Goal: Check status: Check status

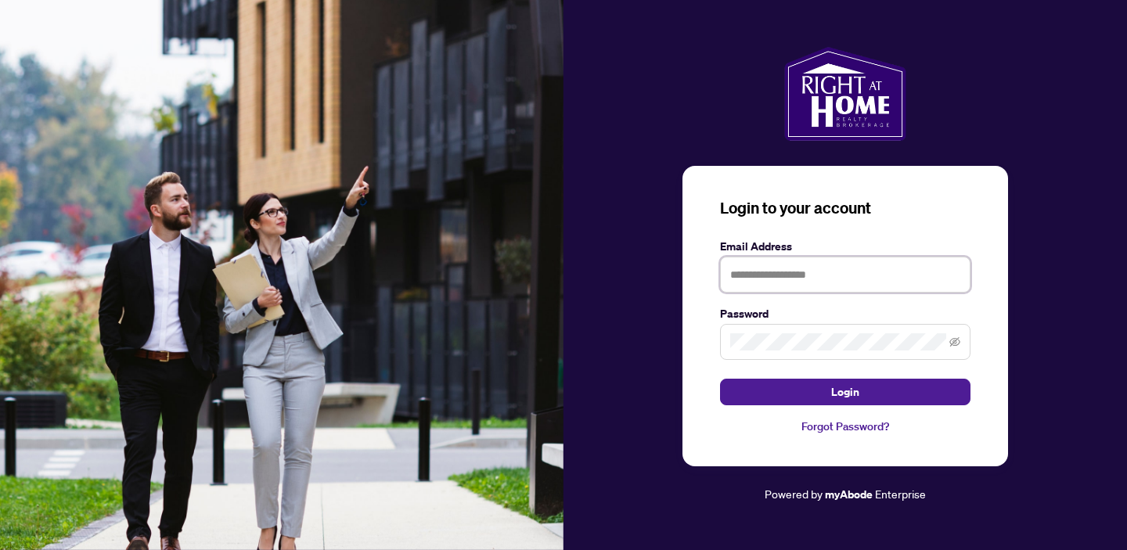
type input "**********"
click at [745, 373] on form "**********" at bounding box center [845, 322] width 251 height 168
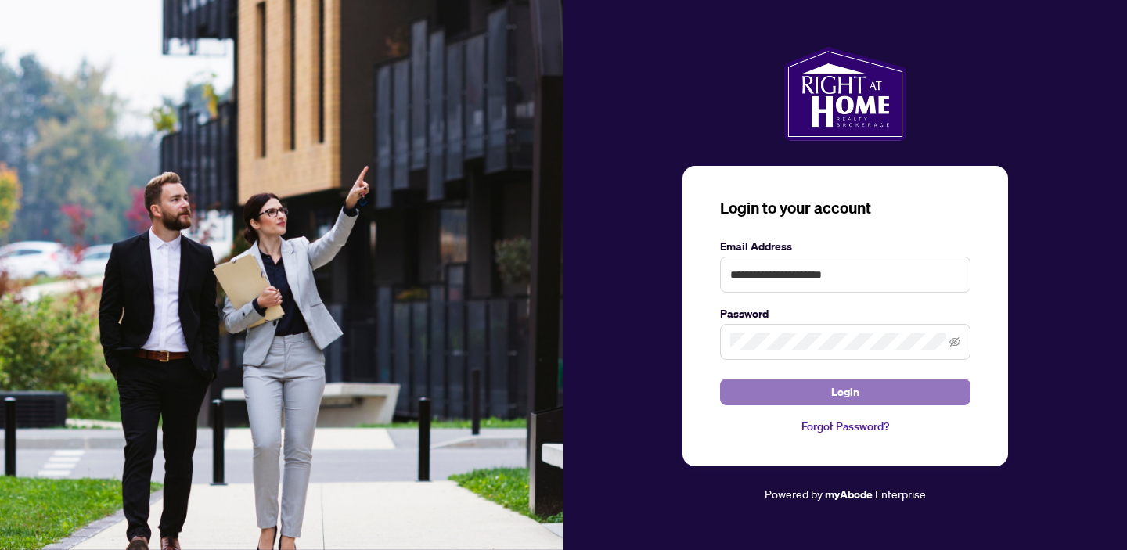
click at [749, 391] on button "Login" at bounding box center [845, 392] width 251 height 27
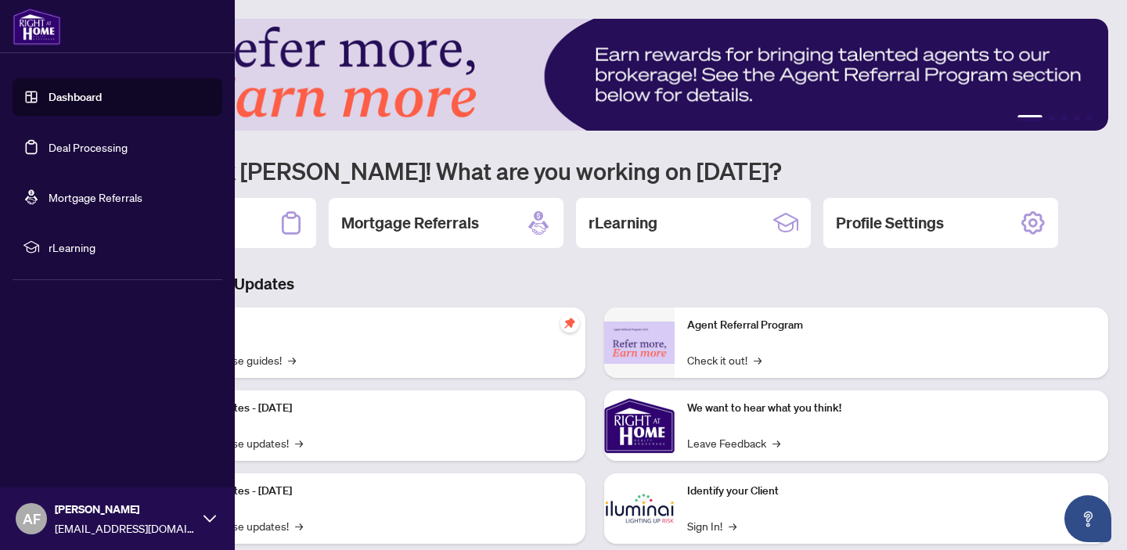
click at [49, 151] on link "Deal Processing" at bounding box center [88, 147] width 79 height 14
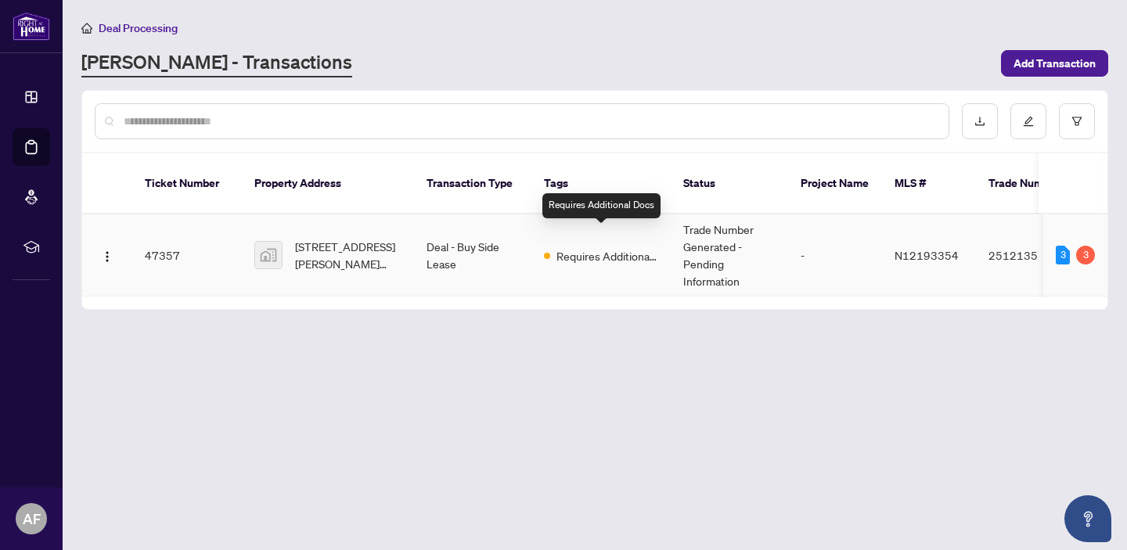
click at [579, 247] on span "Requires Additional Docs" at bounding box center [608, 255] width 102 height 17
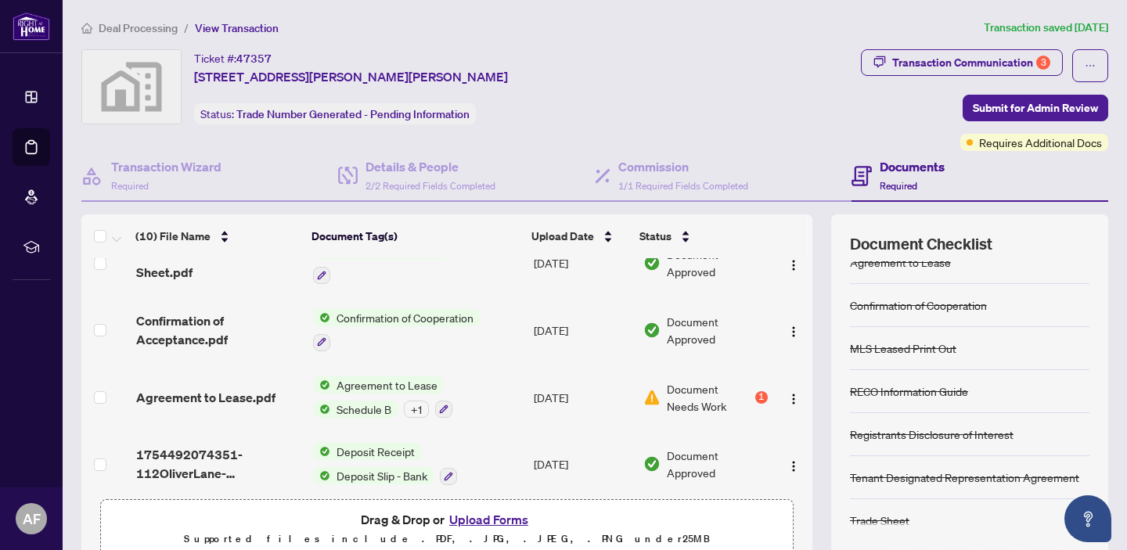
scroll to position [432, 0]
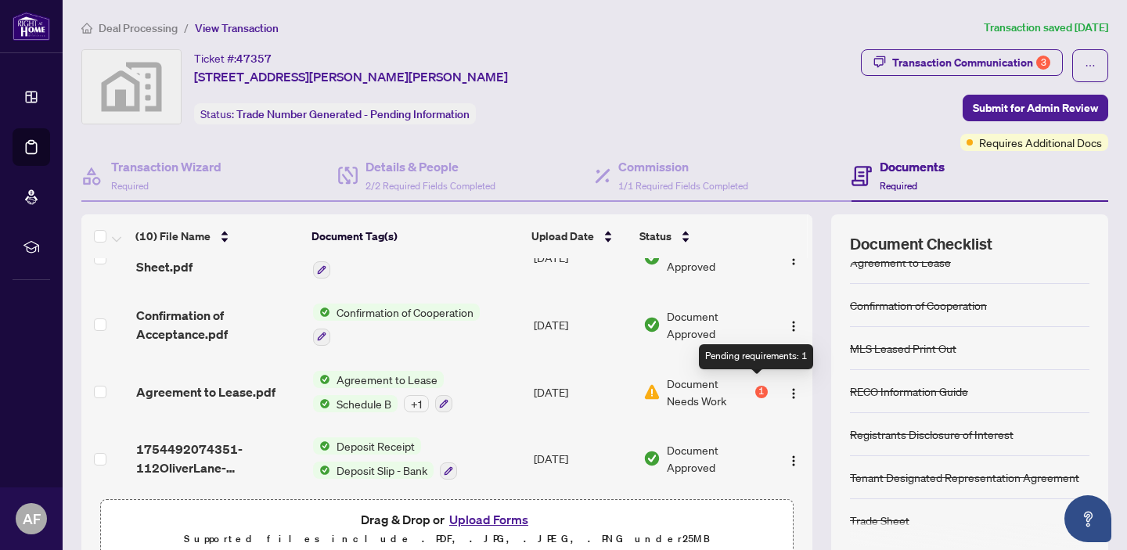
click at [756, 386] on div "1" at bounding box center [762, 392] width 13 height 13
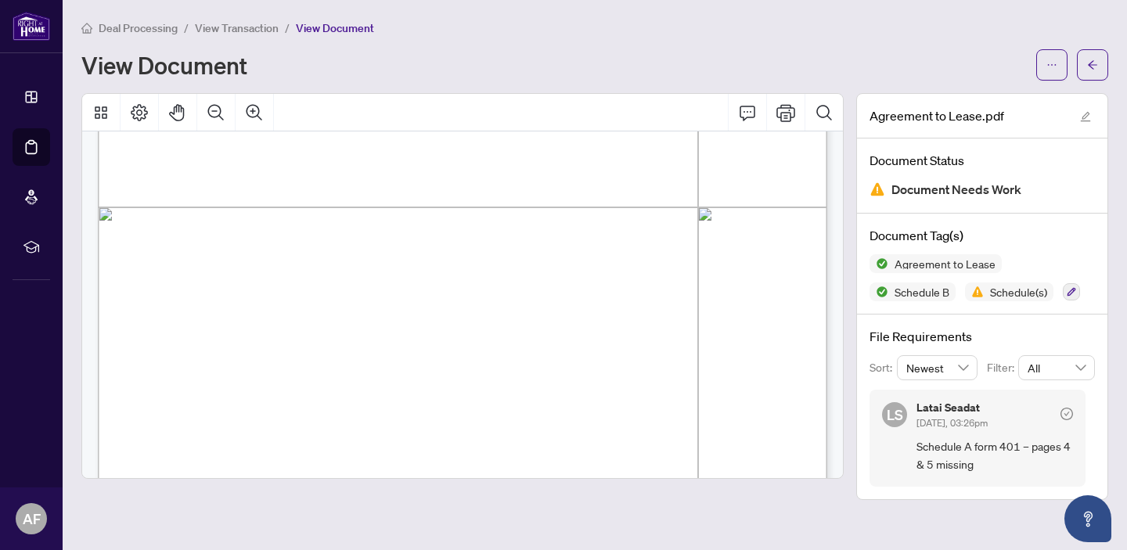
scroll to position [6347, 0]
click at [1057, 61] on icon "ellipsis" at bounding box center [1052, 65] width 11 height 11
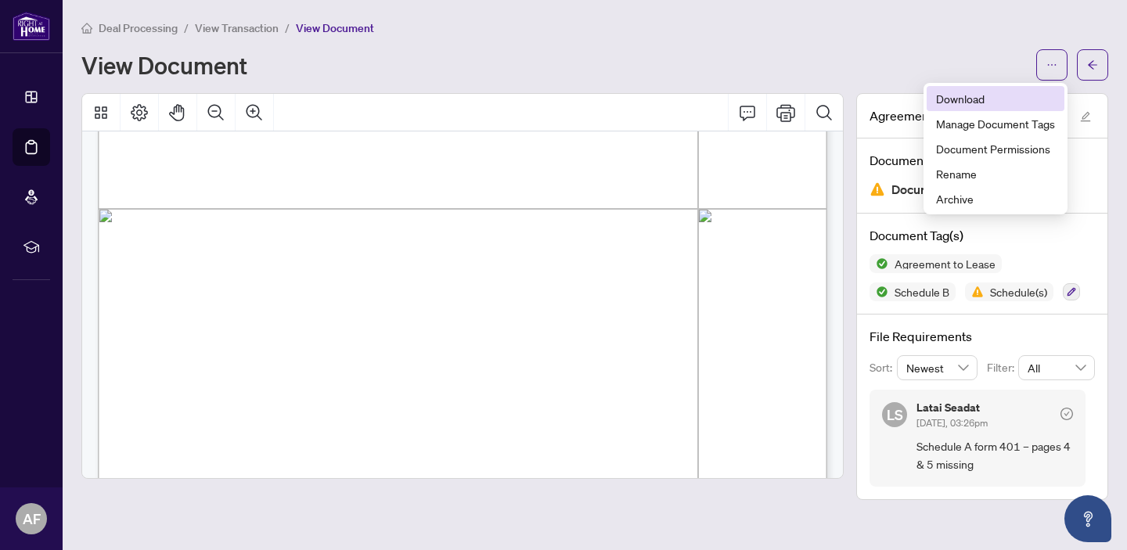
click at [983, 93] on span "Download" at bounding box center [995, 98] width 119 height 17
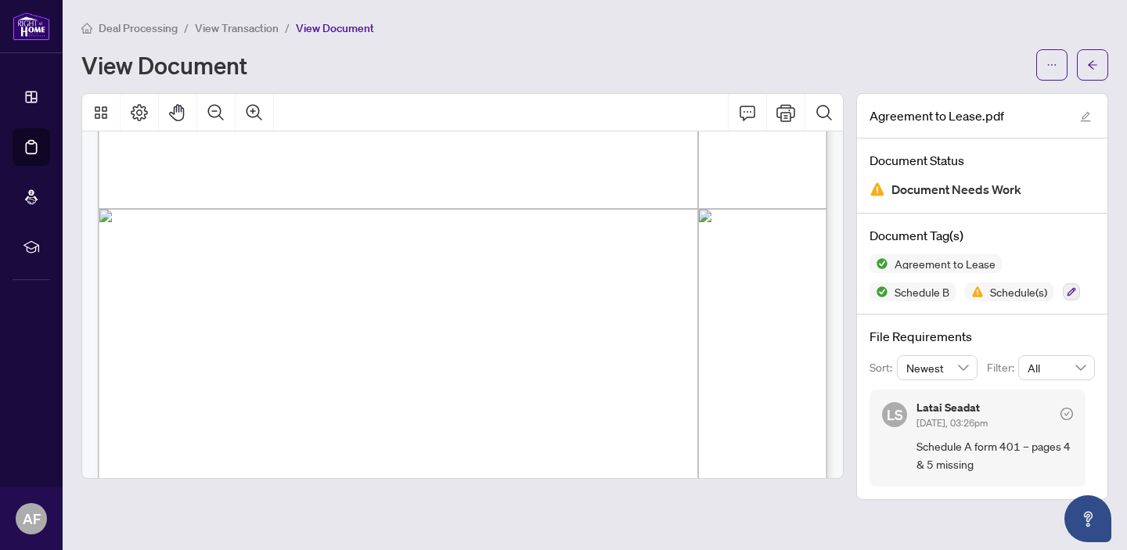
click at [927, 503] on main "Deal Processing / View Transaction / View Document View Document Agreement to L…" at bounding box center [595, 275] width 1065 height 550
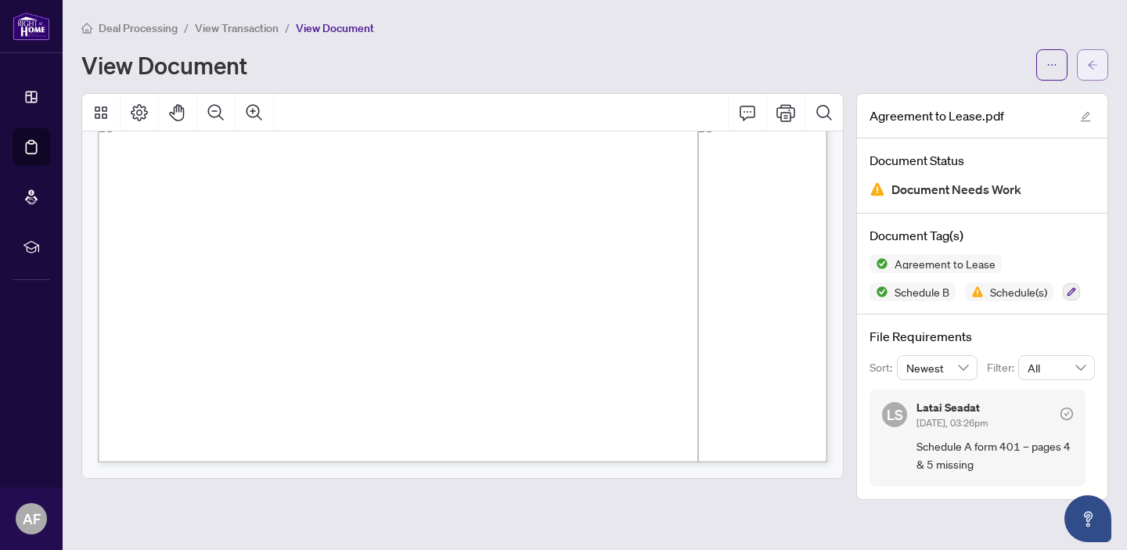
click at [1103, 56] on button "button" at bounding box center [1092, 64] width 31 height 31
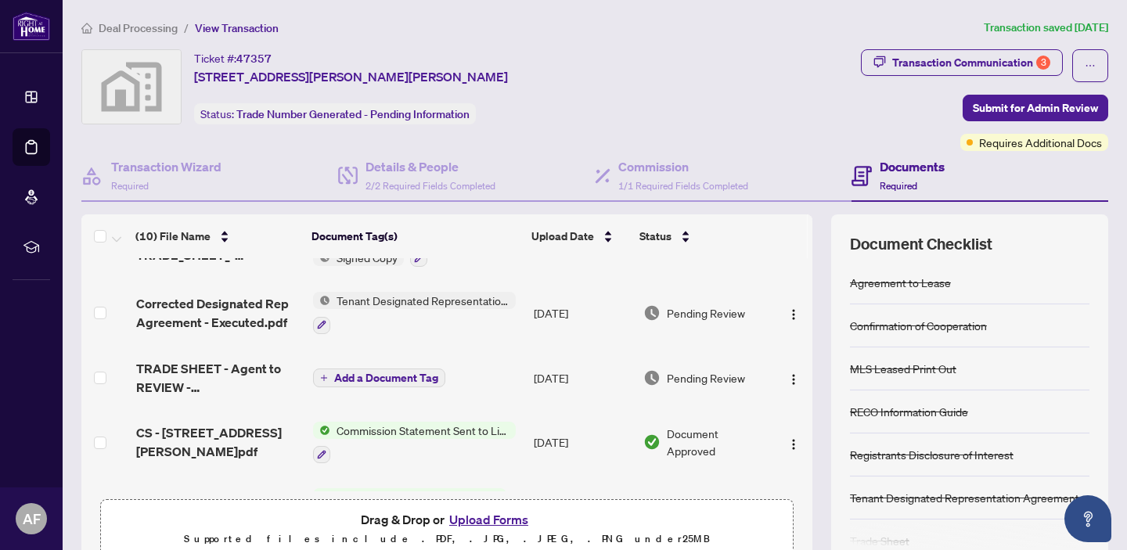
scroll to position [29, 0]
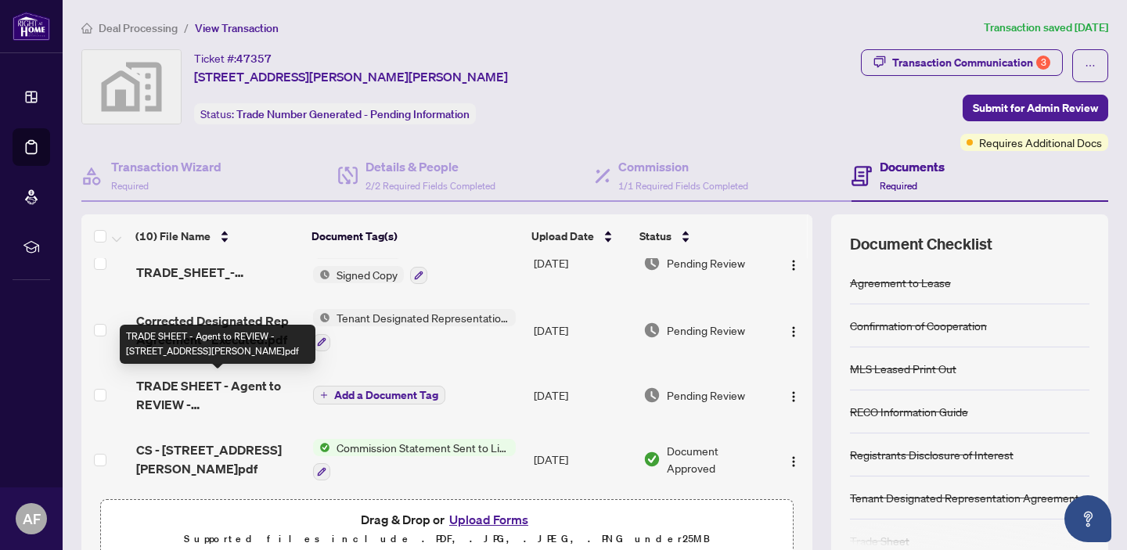
click at [189, 393] on span "TRADE SHEET - Agent to REVIEW - [STREET_ADDRESS][PERSON_NAME]pdf" at bounding box center [218, 396] width 164 height 38
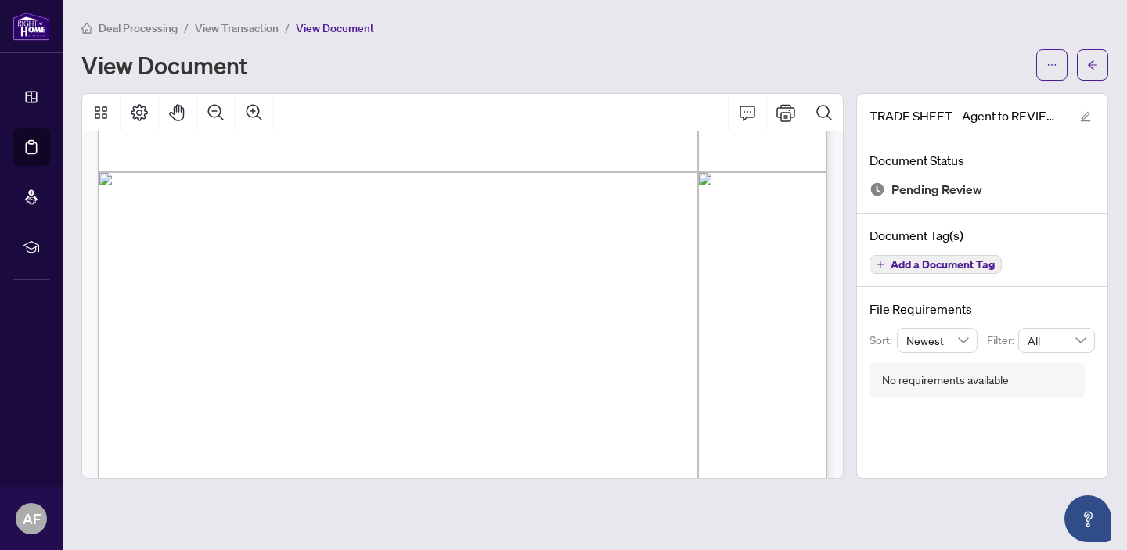
scroll to position [629, 0]
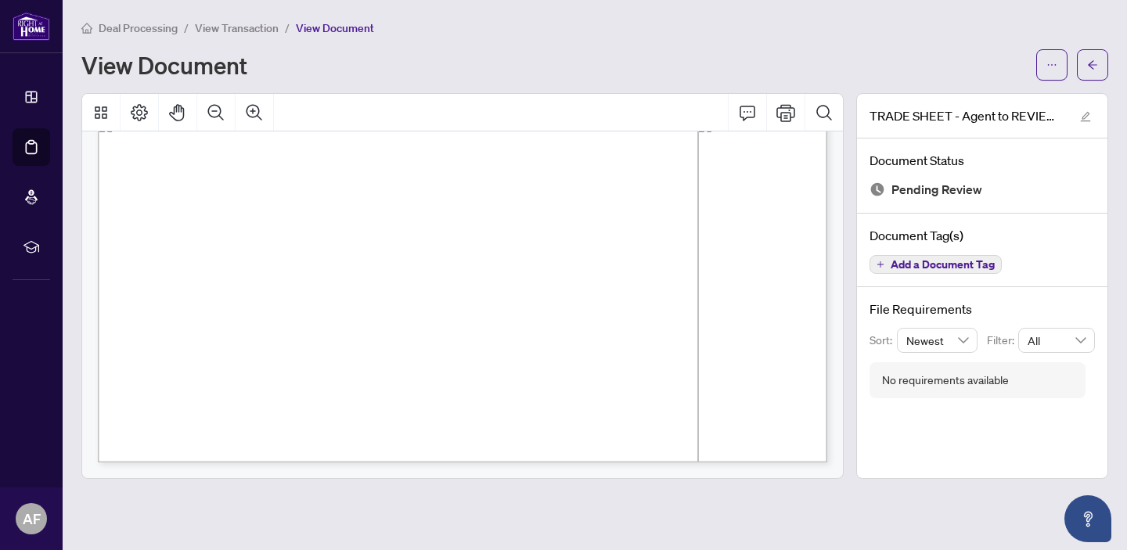
click at [253, 28] on span "View Transaction" at bounding box center [237, 28] width 84 height 14
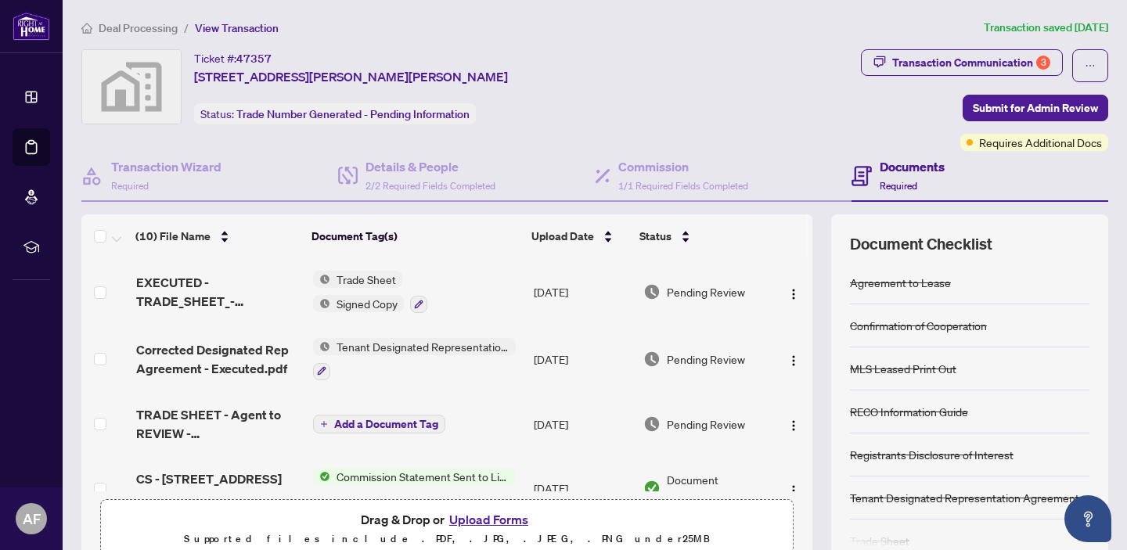
click at [327, 291] on div "Trade Sheet Signed Copy" at bounding box center [370, 292] width 114 height 42
click at [644, 285] on img at bounding box center [652, 291] width 17 height 17
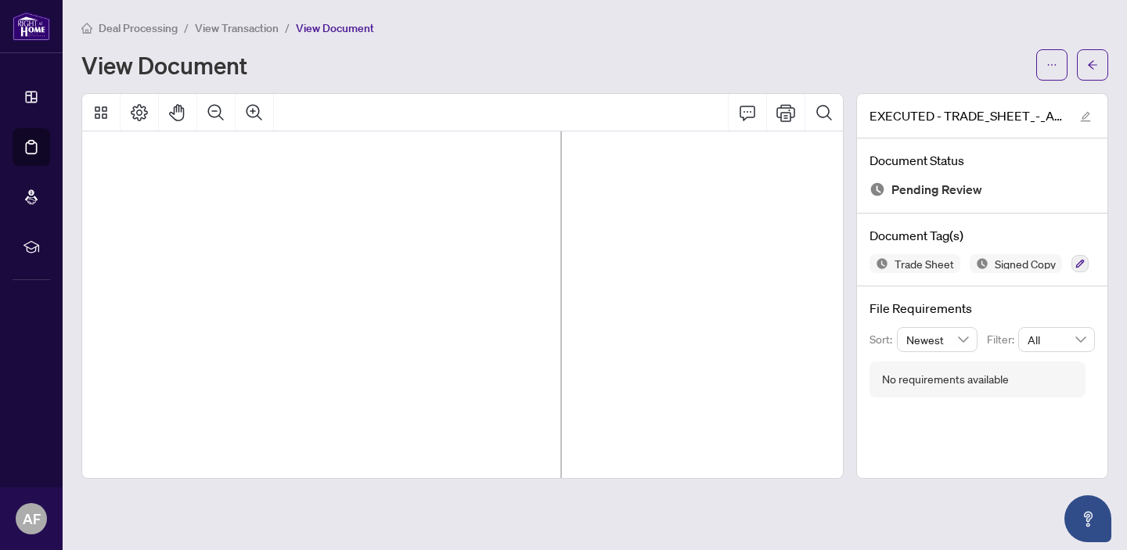
scroll to position [0, 137]
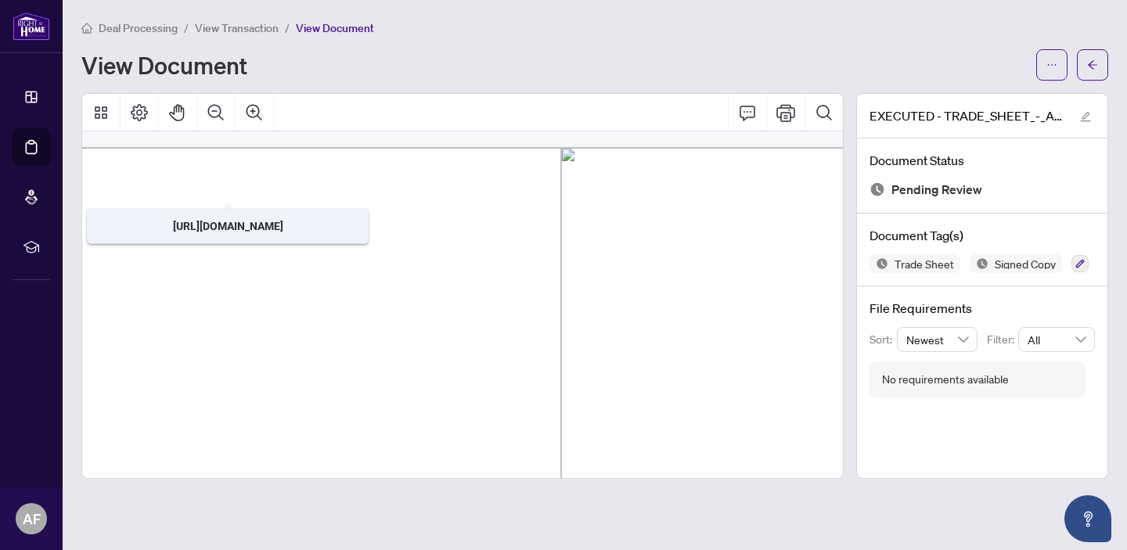
click at [264, 30] on span "View Transaction" at bounding box center [237, 28] width 84 height 14
